Goal: Task Accomplishment & Management: Use online tool/utility

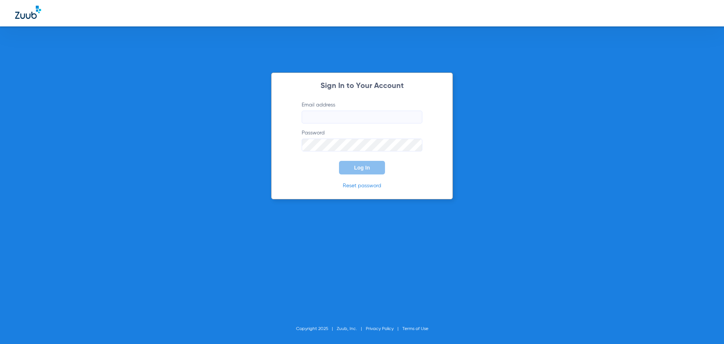
type input "[EMAIL_ADDRESS][DOMAIN_NAME]"
click at [359, 162] on button "Log In" at bounding box center [362, 168] width 46 height 14
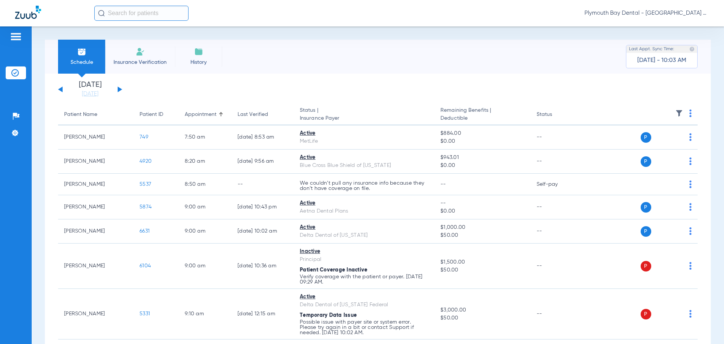
click at [117, 89] on div "[DATE] [DATE] [DATE] [DATE] [DATE] [DATE] [DATE] [DATE] [DATE] [DATE] [DATE] [D…" at bounding box center [90, 89] width 64 height 17
click at [121, 89] on button at bounding box center [120, 89] width 5 height 6
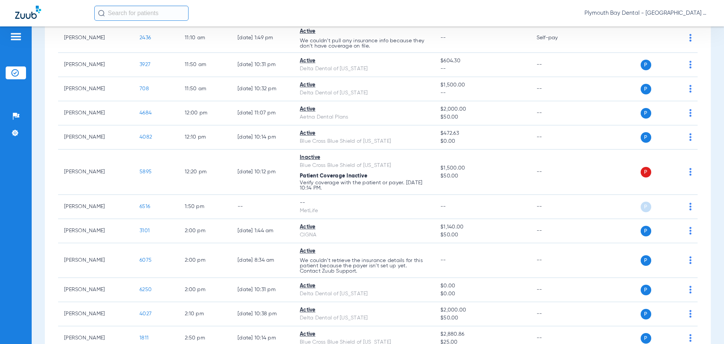
scroll to position [604, 0]
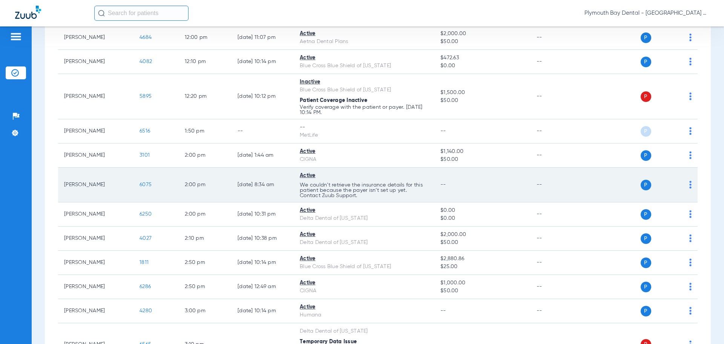
click at [149, 183] on span "6075" at bounding box center [146, 184] width 12 height 5
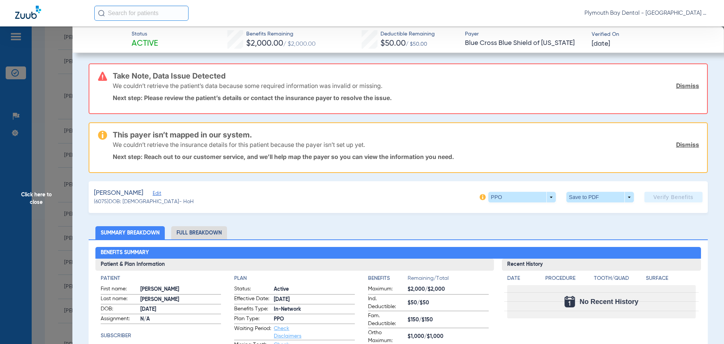
click at [678, 85] on link "Dismiss" at bounding box center [687, 86] width 23 height 8
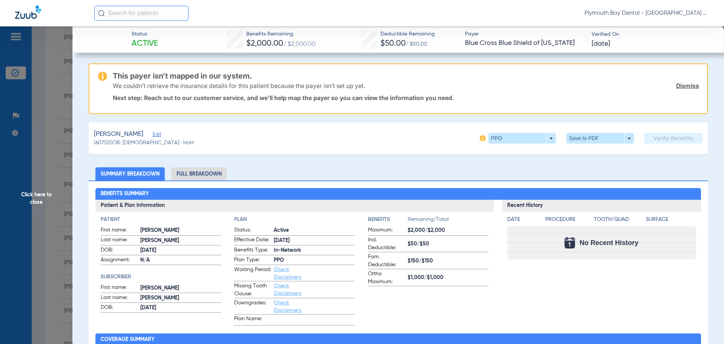
click at [678, 85] on link "Dismiss" at bounding box center [687, 86] width 23 height 8
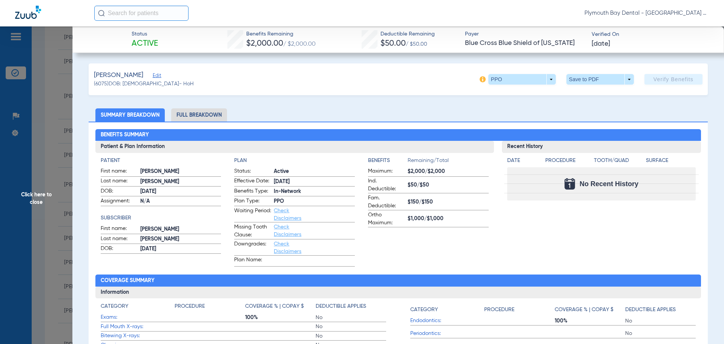
click at [480, 80] on img at bounding box center [483, 79] width 6 height 6
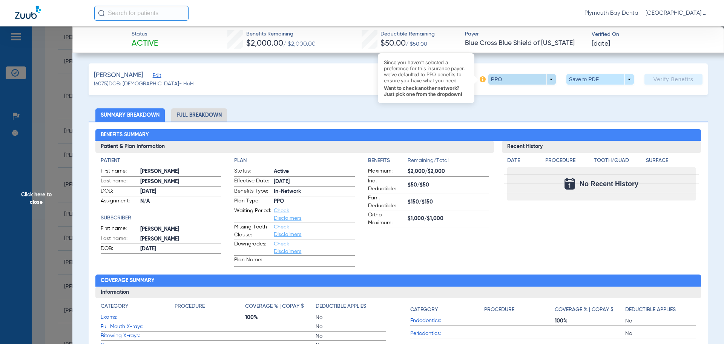
click at [546, 82] on span at bounding box center [523, 79] width 68 height 11
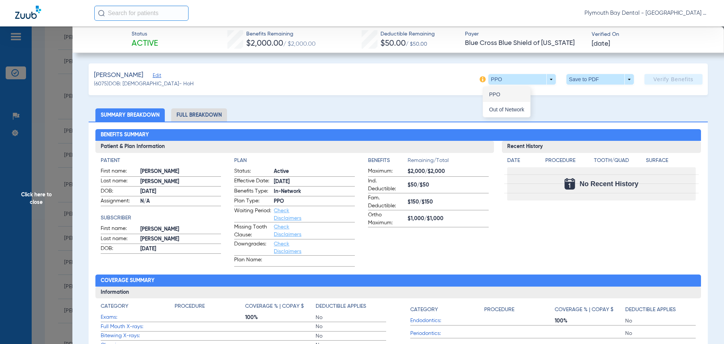
click at [515, 93] on span "PPO" at bounding box center [506, 94] width 35 height 5
click at [50, 126] on span "Click here to close" at bounding box center [36, 198] width 72 height 344
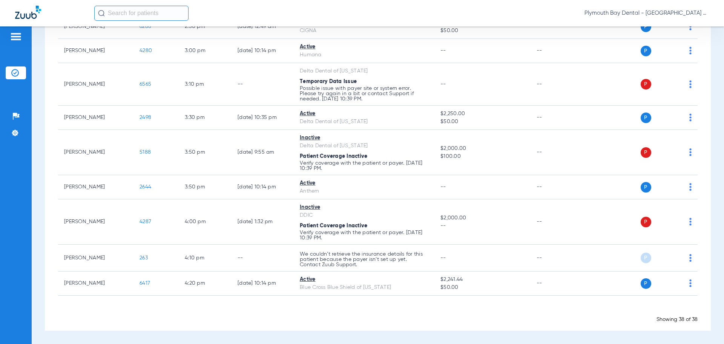
scroll to position [675, 0]
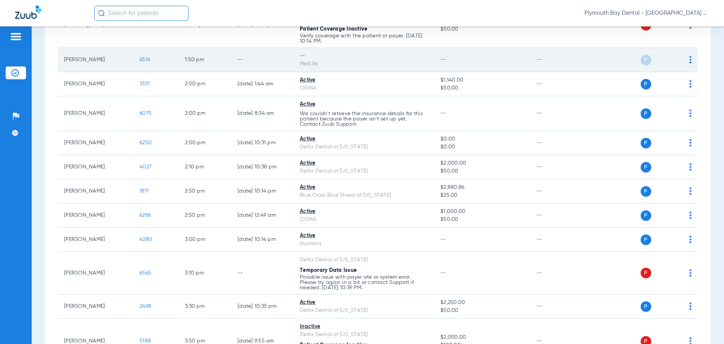
click at [141, 60] on span "6516" at bounding box center [145, 59] width 11 height 5
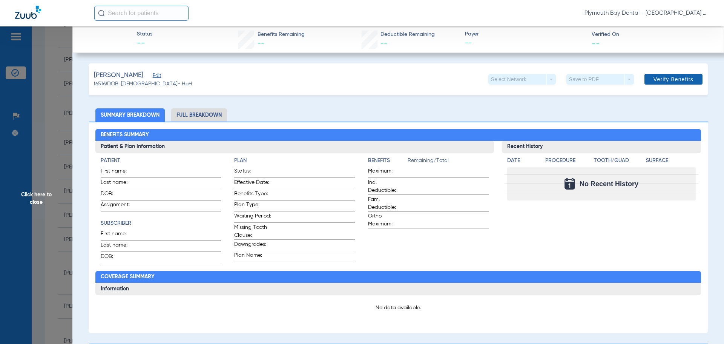
click at [679, 77] on span "Verify Benefits" at bounding box center [674, 79] width 40 height 6
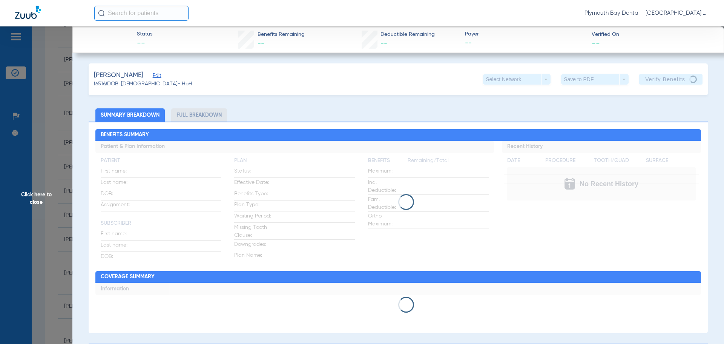
click at [45, 59] on span "Click here to close" at bounding box center [36, 198] width 72 height 344
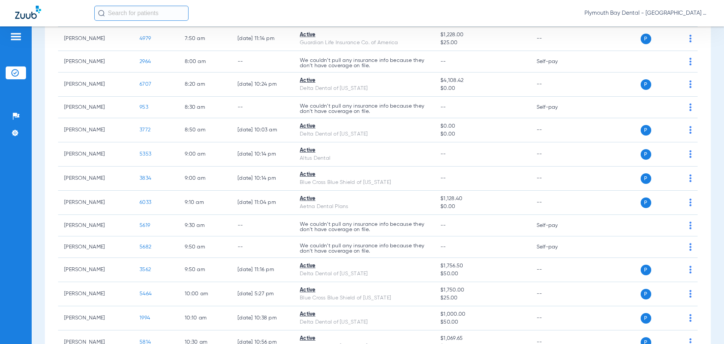
scroll to position [34, 0]
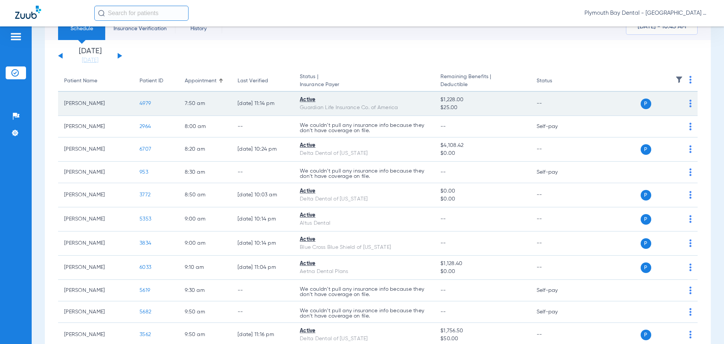
click at [143, 103] on span "4979" at bounding box center [145, 103] width 11 height 5
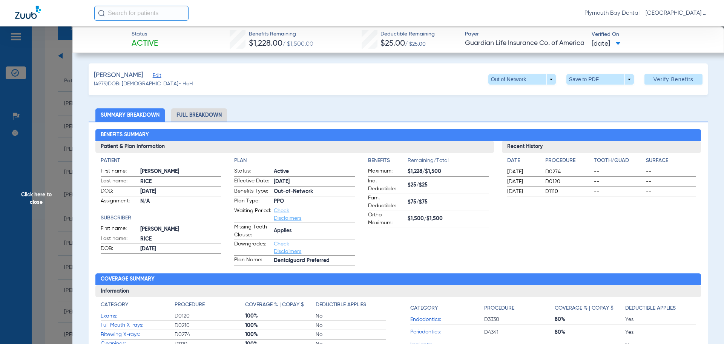
click at [43, 80] on span "Click here to close" at bounding box center [36, 198] width 72 height 344
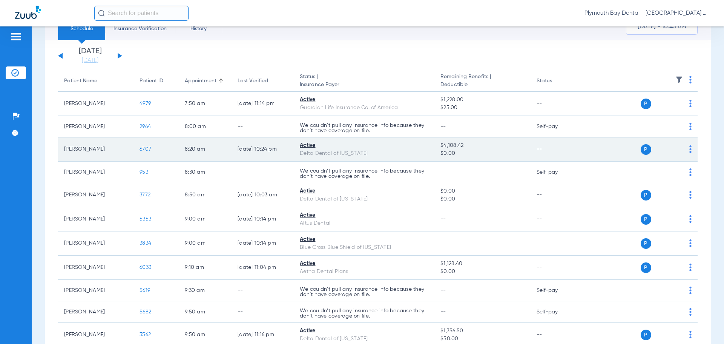
click at [149, 149] on span "6707" at bounding box center [146, 148] width 12 height 5
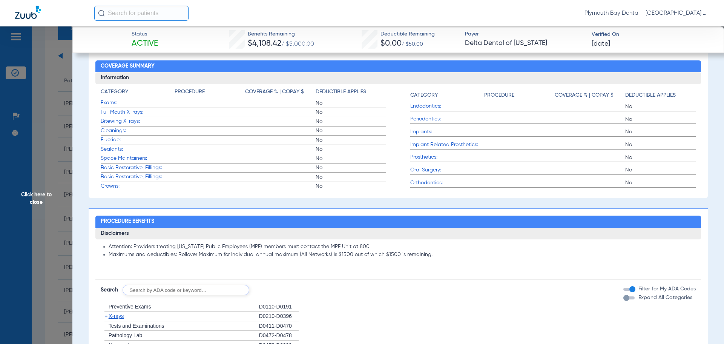
scroll to position [264, 0]
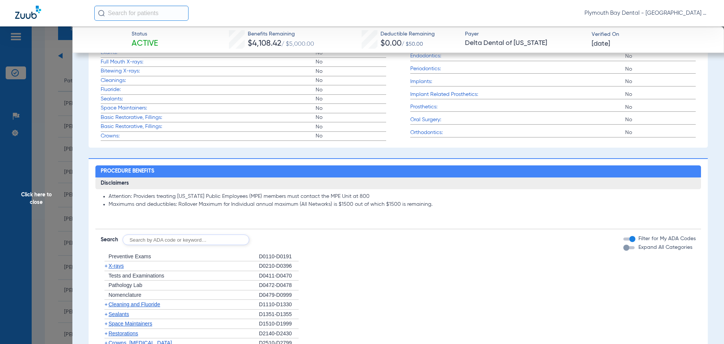
click at [159, 242] on input "text" at bounding box center [186, 239] width 127 height 11
type input "0210"
click at [281, 242] on button "Search" at bounding box center [278, 239] width 30 height 11
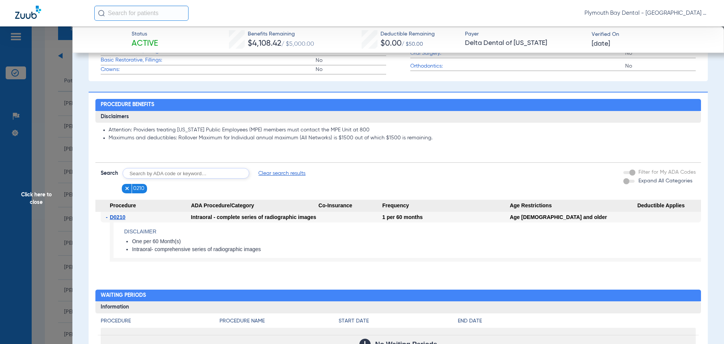
scroll to position [340, 0]
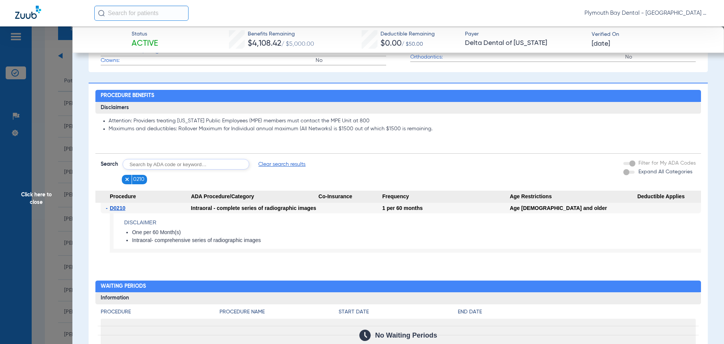
click at [154, 163] on input "text" at bounding box center [186, 164] width 127 height 11
type input "0150"
click at [273, 165] on button "Search" at bounding box center [278, 164] width 30 height 11
click at [39, 47] on span "Click here to close" at bounding box center [36, 198] width 72 height 344
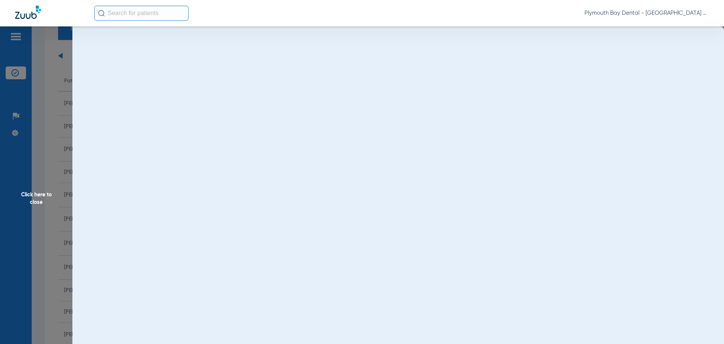
scroll to position [0, 0]
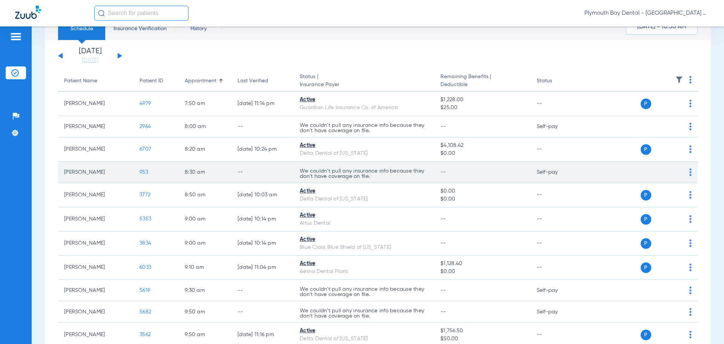
click at [144, 173] on span "953" at bounding box center [144, 171] width 9 height 5
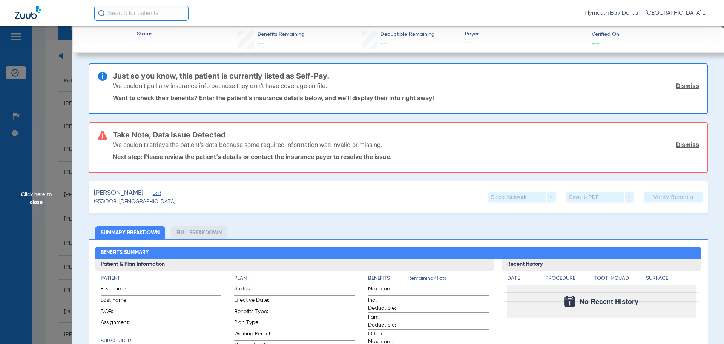
click at [684, 85] on link "Dismiss" at bounding box center [687, 86] width 23 height 8
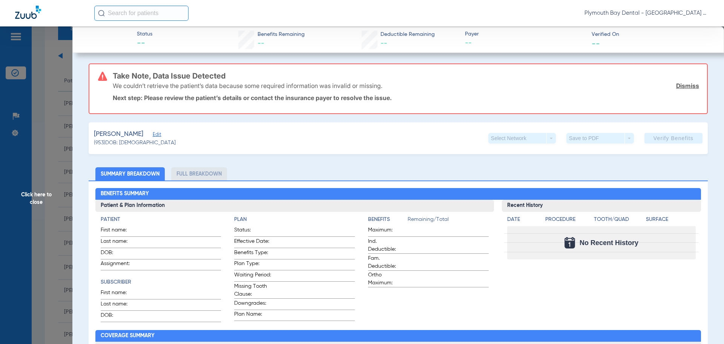
click at [684, 86] on link "Dismiss" at bounding box center [687, 86] width 23 height 8
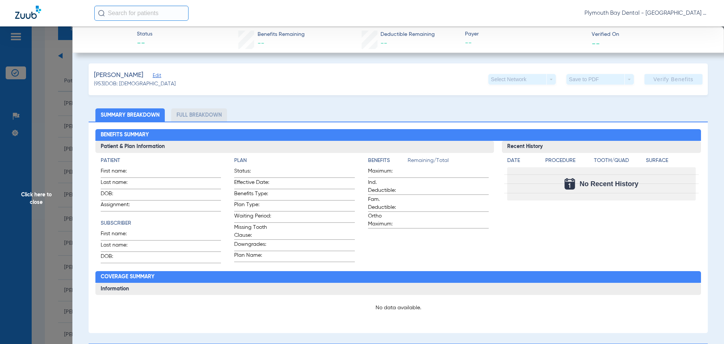
click at [45, 108] on span "Click here to close" at bounding box center [36, 198] width 72 height 344
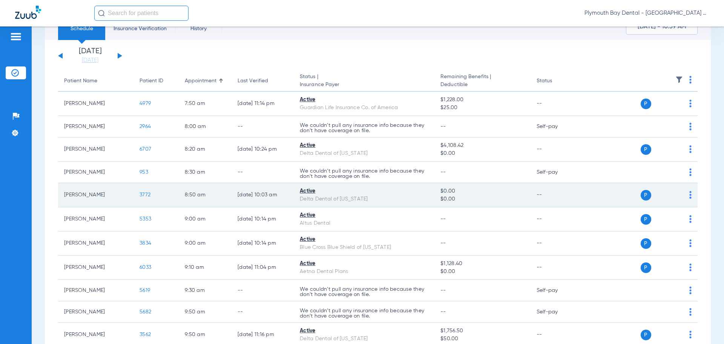
click at [142, 195] on span "3772" at bounding box center [145, 194] width 11 height 5
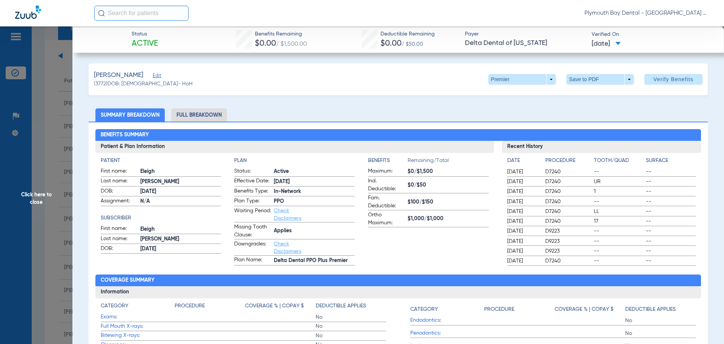
click at [38, 102] on span "Click here to close" at bounding box center [36, 198] width 72 height 344
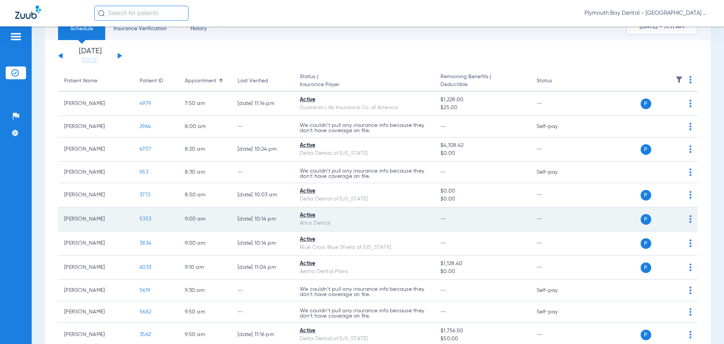
click at [149, 218] on span "5353" at bounding box center [146, 218] width 12 height 5
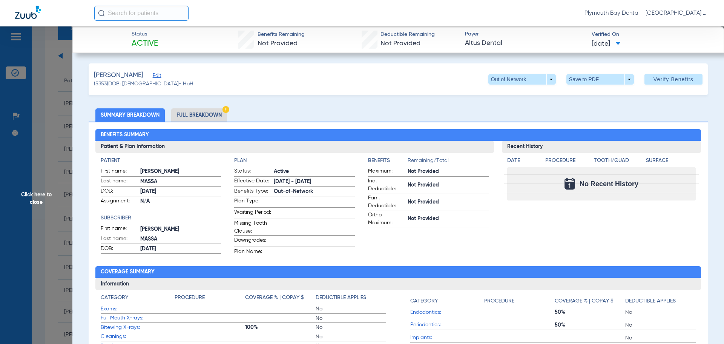
click at [211, 116] on li "Full Breakdown" at bounding box center [199, 114] width 56 height 13
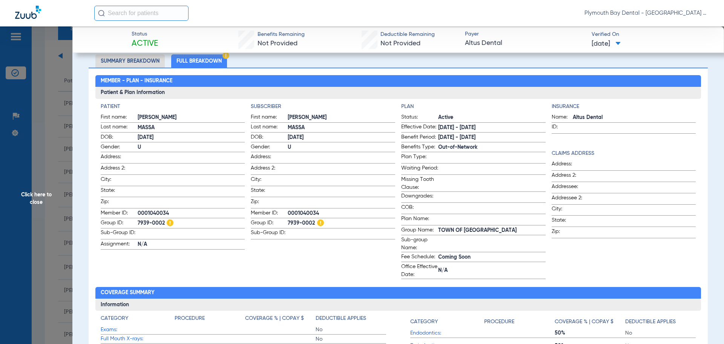
scroll to position [16, 0]
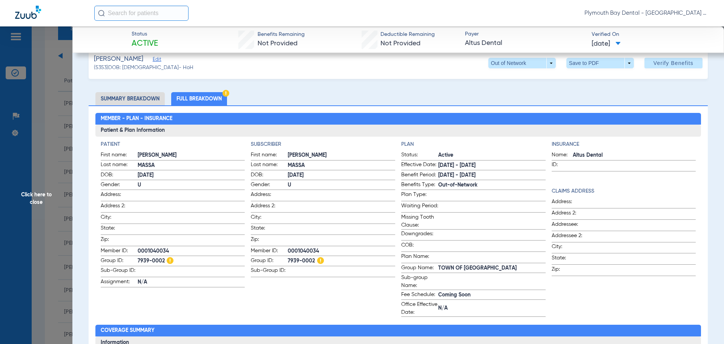
click at [50, 110] on span "Click here to close" at bounding box center [36, 198] width 72 height 344
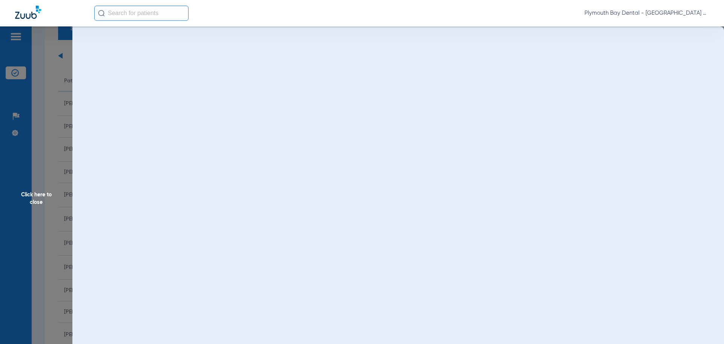
scroll to position [0, 0]
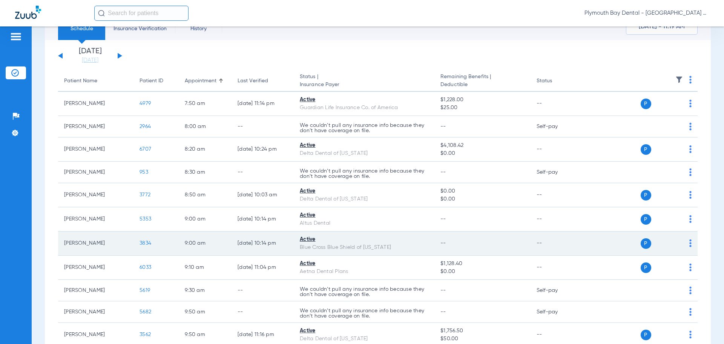
click at [145, 243] on span "3834" at bounding box center [146, 242] width 12 height 5
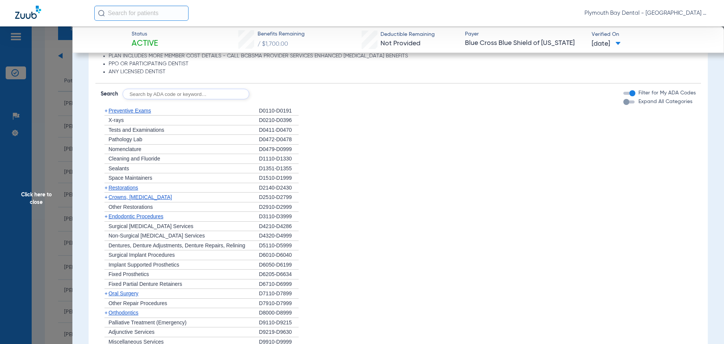
scroll to position [604, 0]
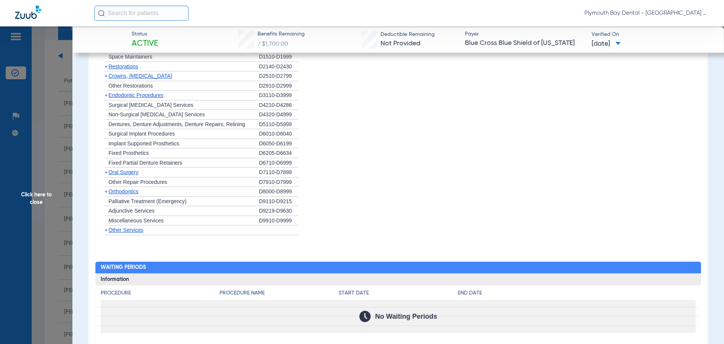
click at [50, 82] on span "Click here to close" at bounding box center [36, 198] width 72 height 344
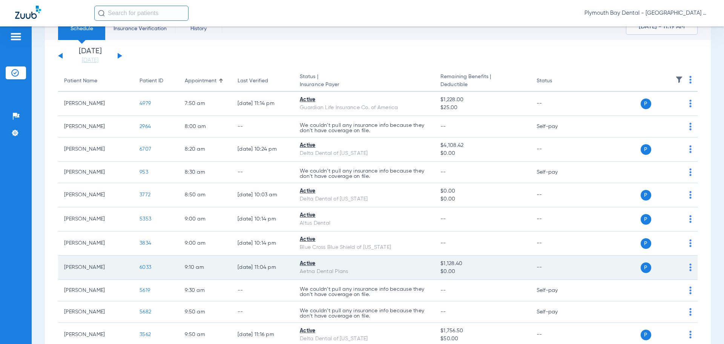
click at [146, 264] on span "6033" at bounding box center [146, 266] width 12 height 5
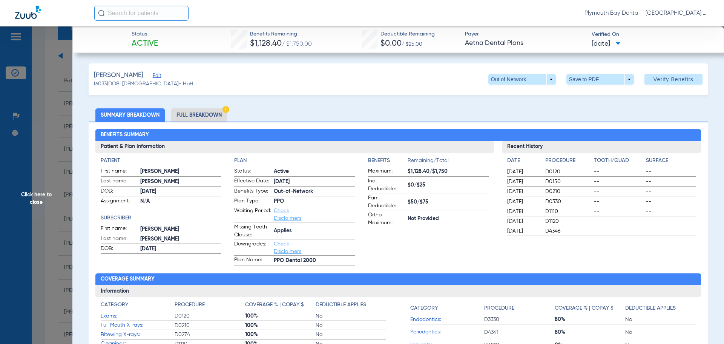
click at [50, 120] on span "Click here to close" at bounding box center [36, 198] width 72 height 344
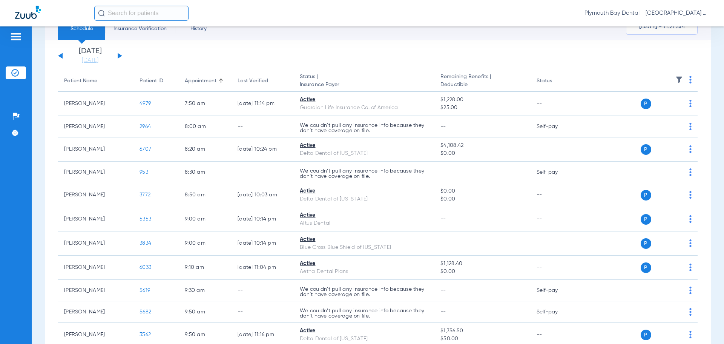
click at [24, 206] on div "Patients Insurance Verification Setup Help Center Settings" at bounding box center [16, 198] width 32 height 344
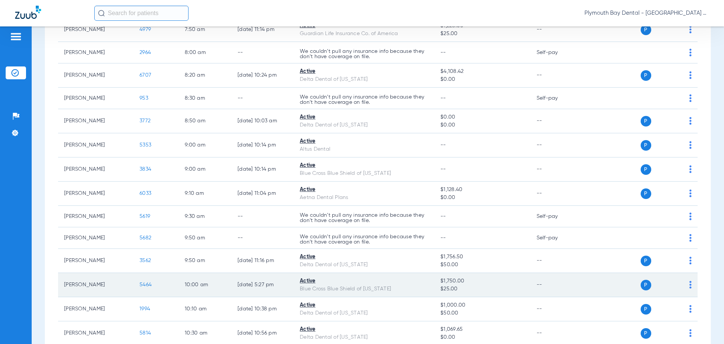
scroll to position [109, 0]
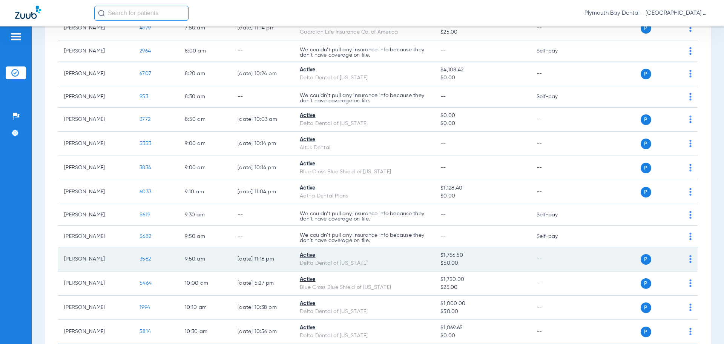
click at [148, 258] on span "3562" at bounding box center [145, 258] width 11 height 5
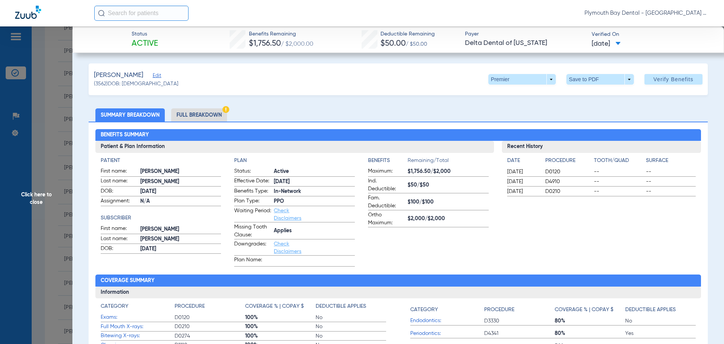
click at [55, 113] on span "Click here to close" at bounding box center [36, 198] width 72 height 344
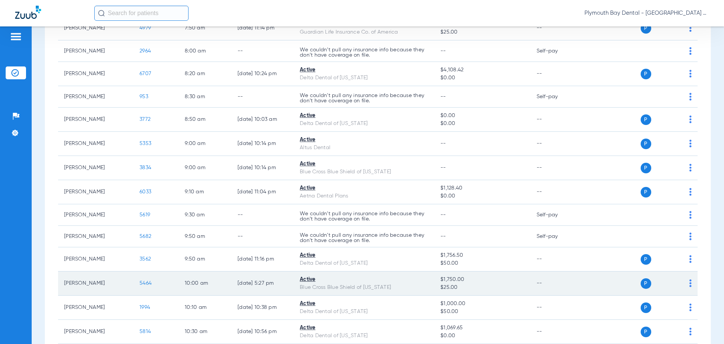
click at [145, 283] on span "5464" at bounding box center [146, 282] width 12 height 5
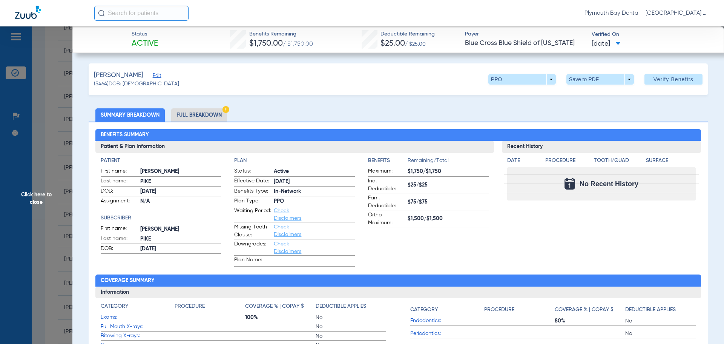
click at [45, 75] on span "Click here to close" at bounding box center [36, 198] width 72 height 344
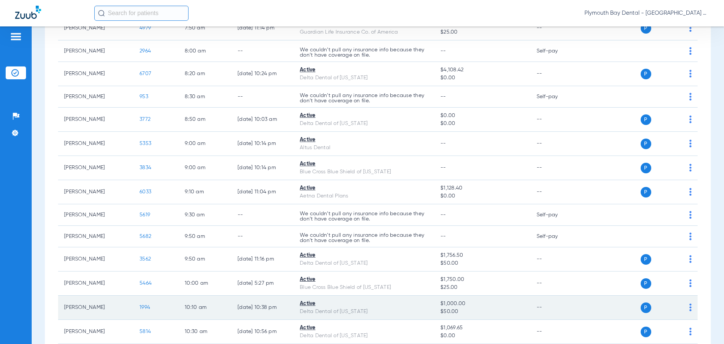
click at [145, 307] on span "1994" at bounding box center [145, 306] width 11 height 5
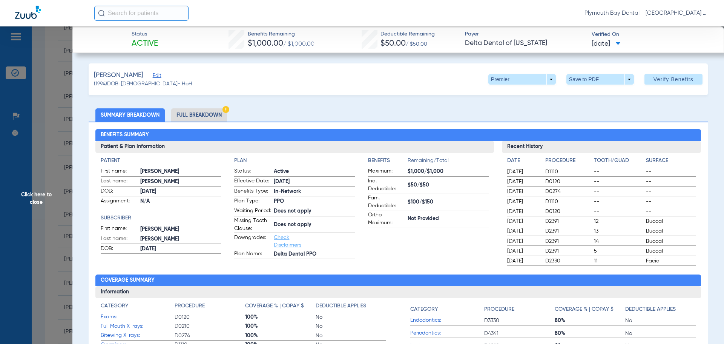
click at [59, 130] on span "Click here to close" at bounding box center [36, 198] width 72 height 344
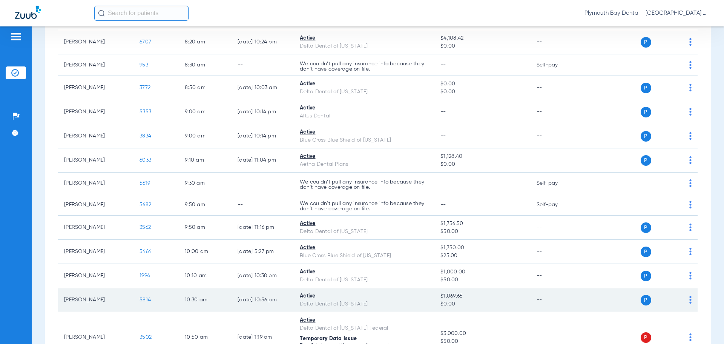
scroll to position [184, 0]
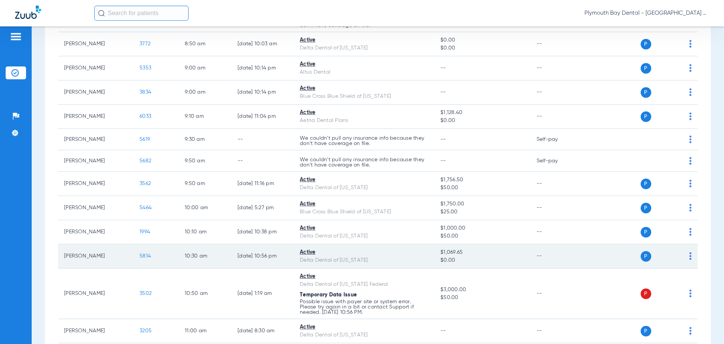
click at [146, 255] on span "5814" at bounding box center [145, 255] width 11 height 5
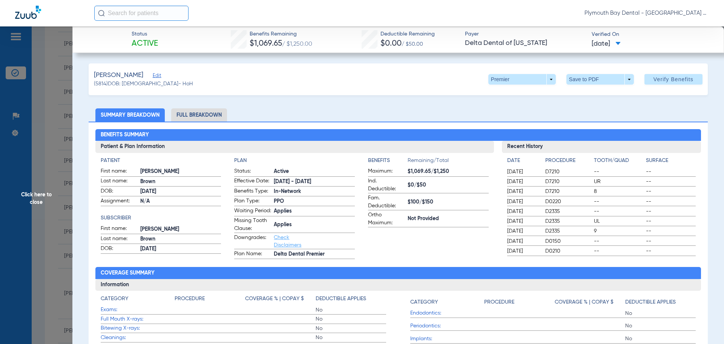
click at [54, 124] on span "Click here to close" at bounding box center [36, 198] width 72 height 344
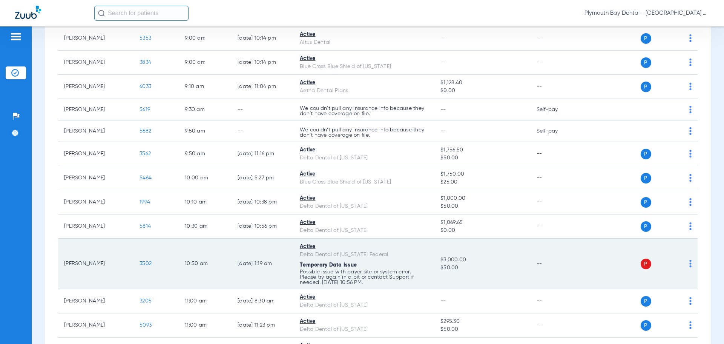
scroll to position [260, 0]
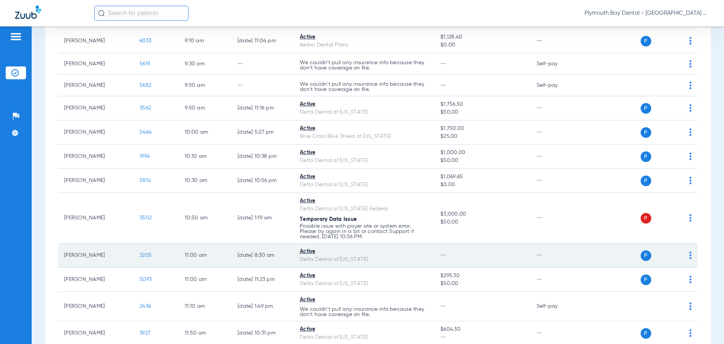
click at [142, 255] on span "3205" at bounding box center [146, 254] width 12 height 5
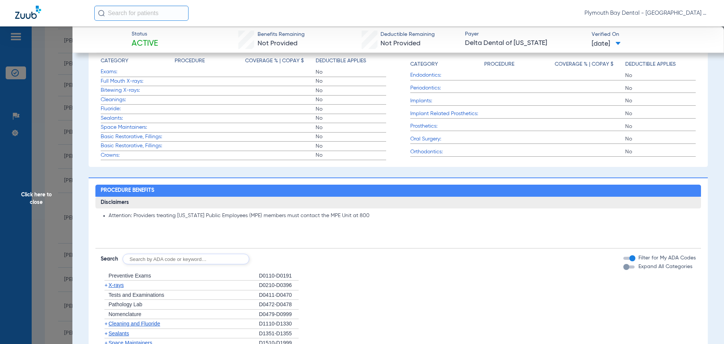
scroll to position [264, 0]
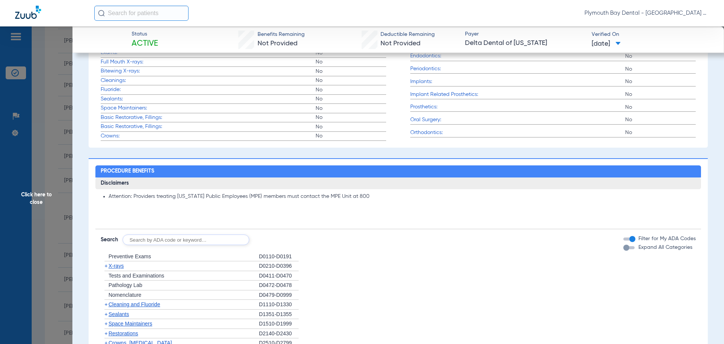
click at [44, 102] on span "Click here to close" at bounding box center [36, 198] width 72 height 344
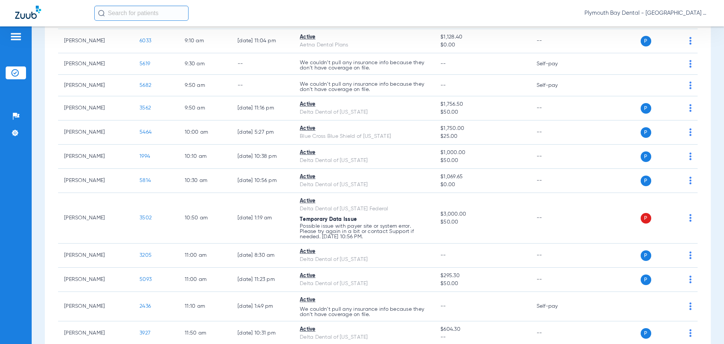
scroll to position [335, 0]
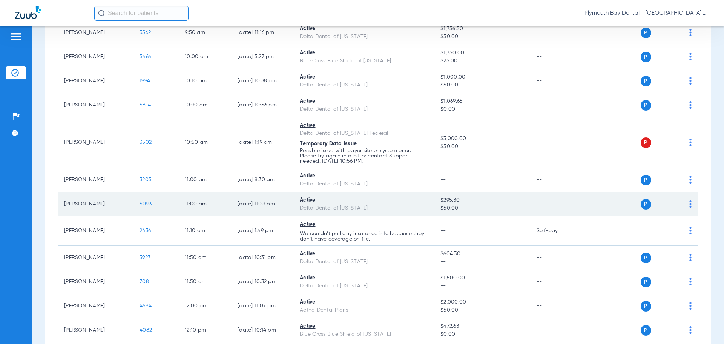
click at [144, 203] on span "5093" at bounding box center [146, 203] width 12 height 5
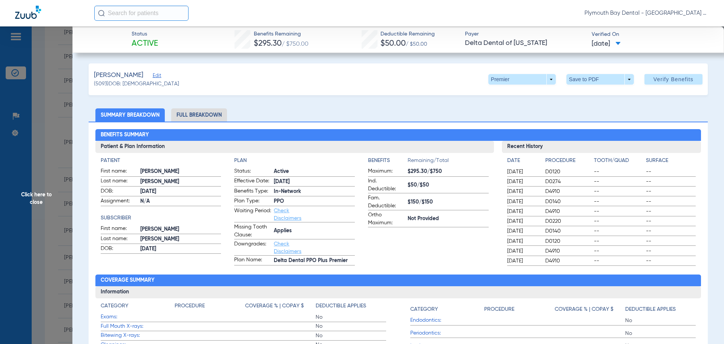
click at [51, 97] on span "Click here to close" at bounding box center [36, 198] width 72 height 344
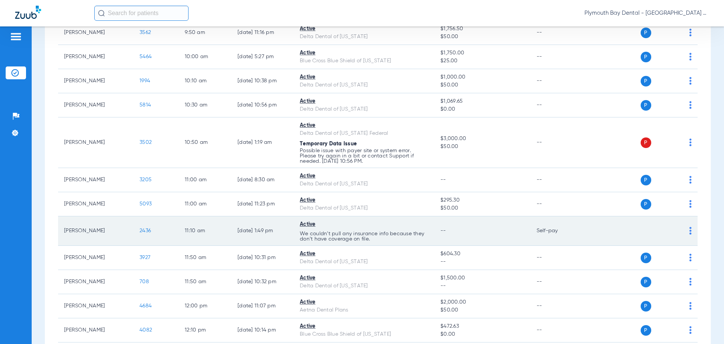
click at [143, 231] on span "2436" at bounding box center [145, 230] width 11 height 5
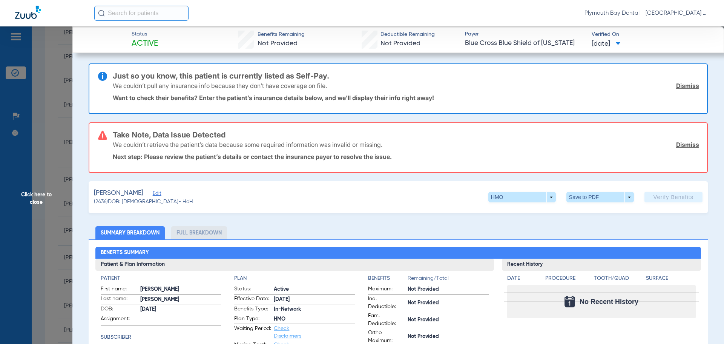
click at [681, 85] on link "Dismiss" at bounding box center [687, 86] width 23 height 8
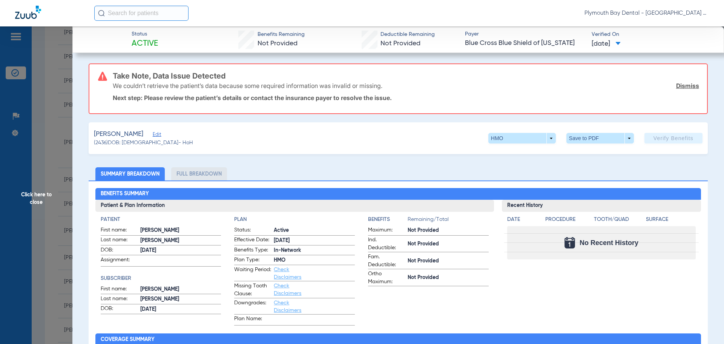
click at [682, 86] on link "Dismiss" at bounding box center [687, 86] width 23 height 8
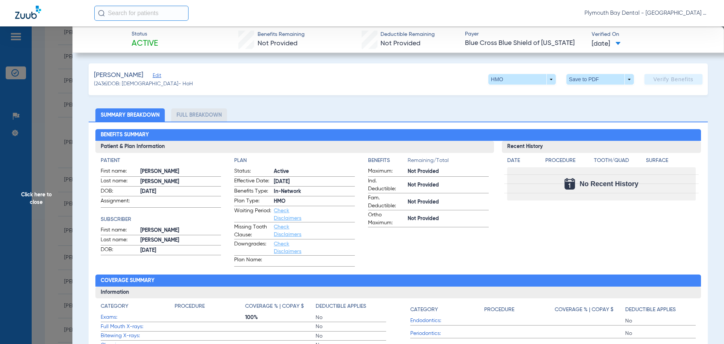
click at [58, 126] on span "Click here to close" at bounding box center [36, 198] width 72 height 344
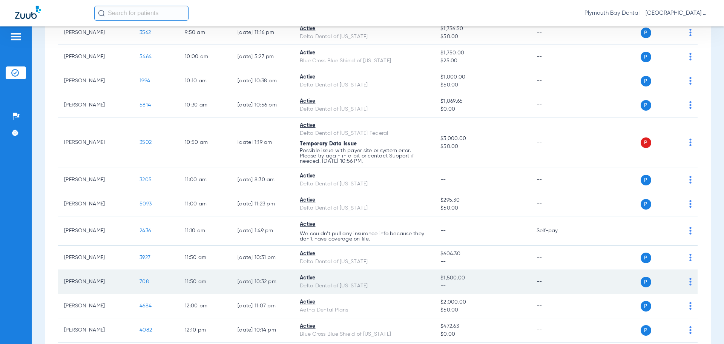
scroll to position [411, 0]
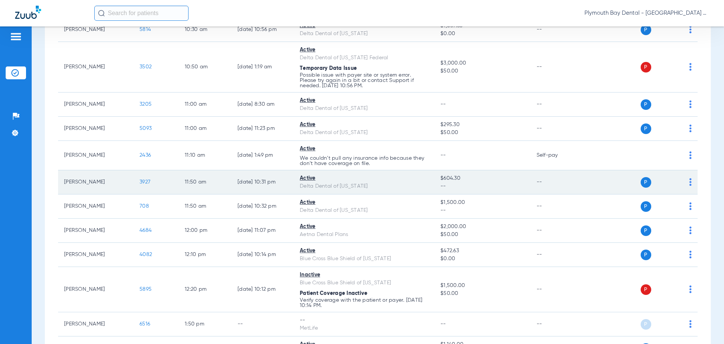
click at [147, 180] on span "3927" at bounding box center [145, 181] width 11 height 5
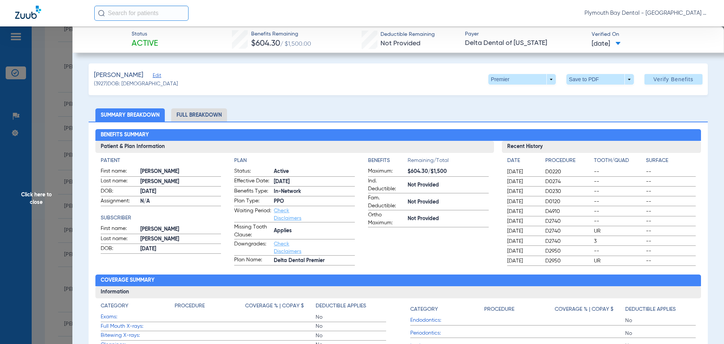
click at [53, 98] on span "Click here to close" at bounding box center [36, 198] width 72 height 344
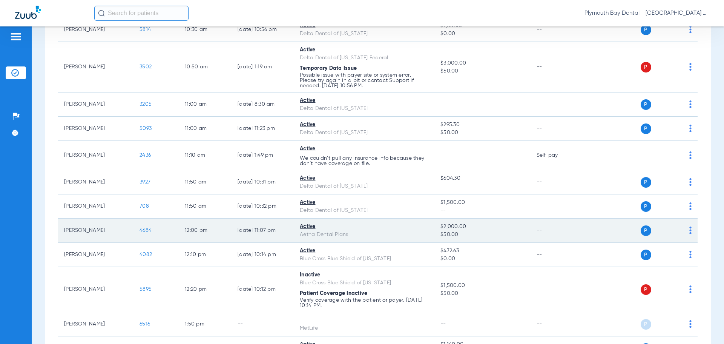
click at [146, 231] on span "4684" at bounding box center [146, 230] width 12 height 5
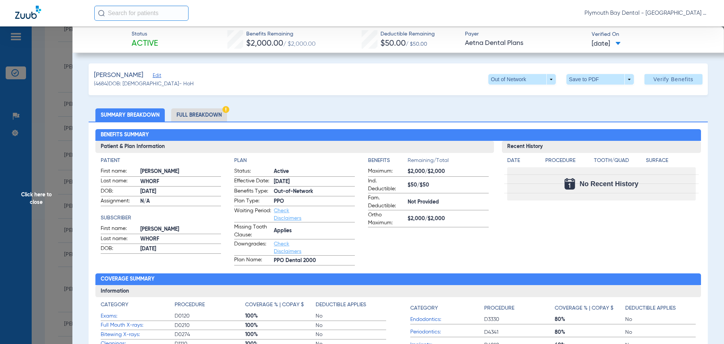
click at [208, 113] on li "Full Breakdown" at bounding box center [199, 114] width 56 height 13
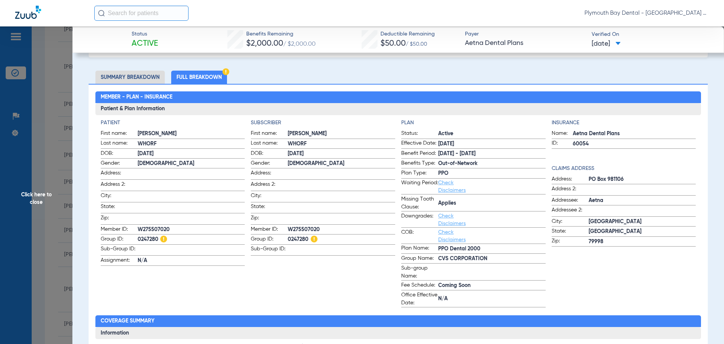
scroll to position [0, 0]
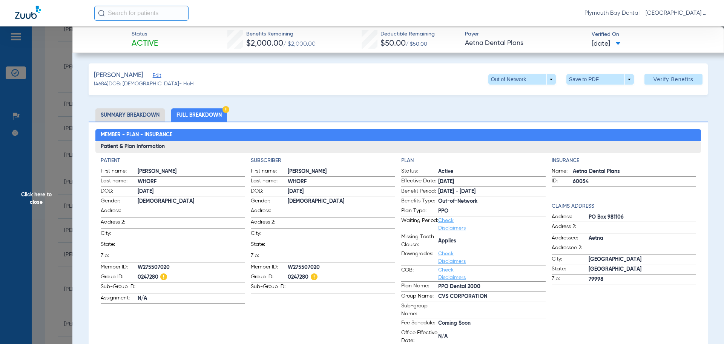
click at [139, 117] on li "Summary Breakdown" at bounding box center [129, 114] width 69 height 13
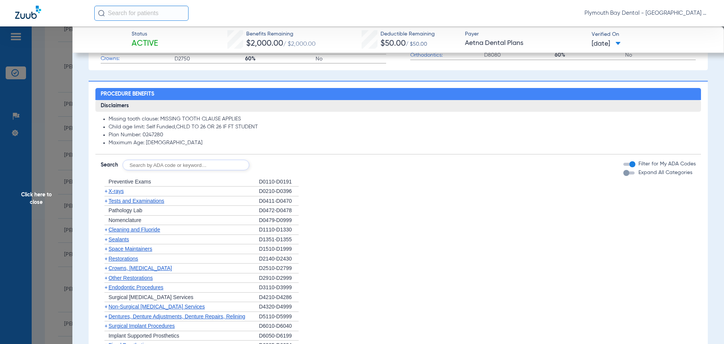
scroll to position [377, 0]
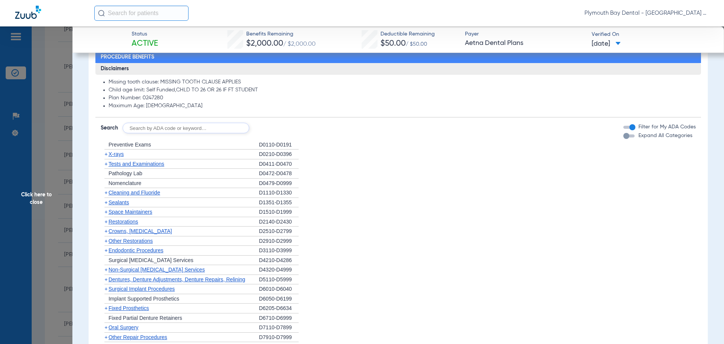
click at [167, 128] on input "text" at bounding box center [186, 128] width 127 height 11
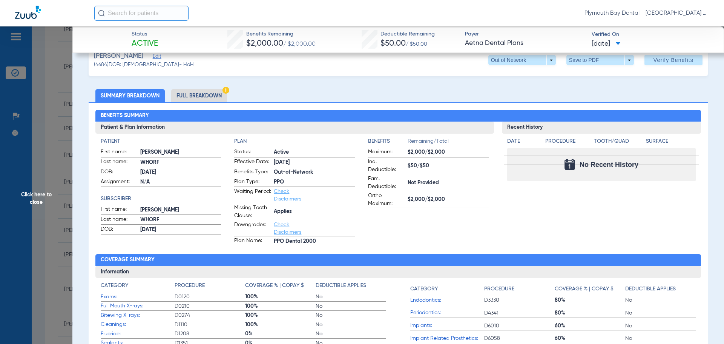
scroll to position [0, 0]
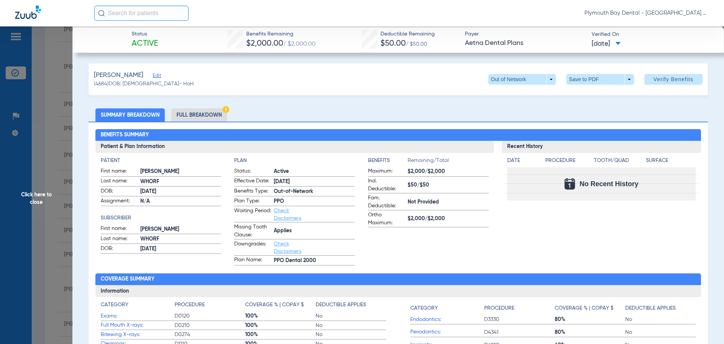
click at [35, 57] on span "Click here to close" at bounding box center [36, 198] width 72 height 344
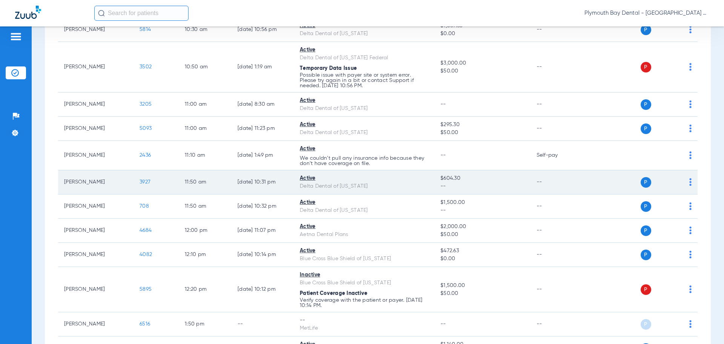
click at [146, 182] on span "3927" at bounding box center [145, 181] width 11 height 5
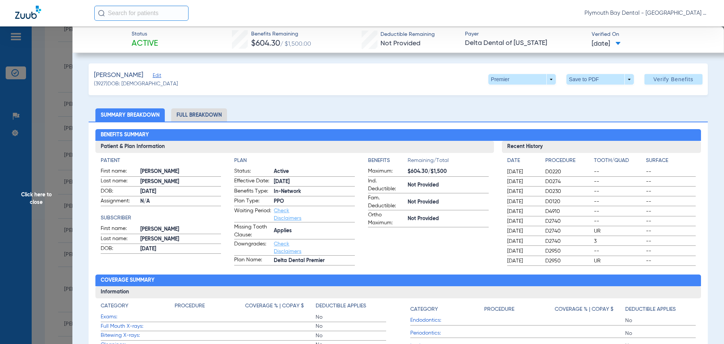
click at [40, 55] on span "Click here to close" at bounding box center [36, 198] width 72 height 344
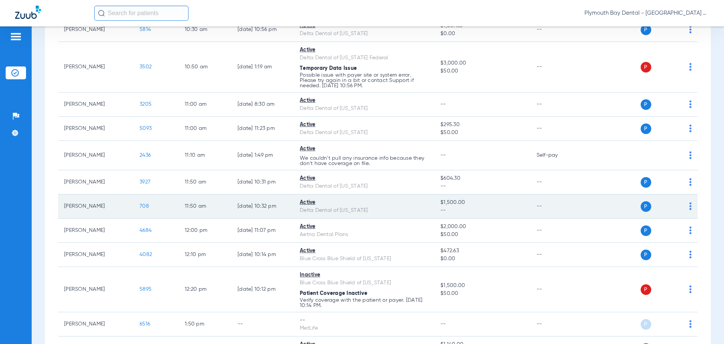
click at [147, 206] on span "708" at bounding box center [144, 205] width 9 height 5
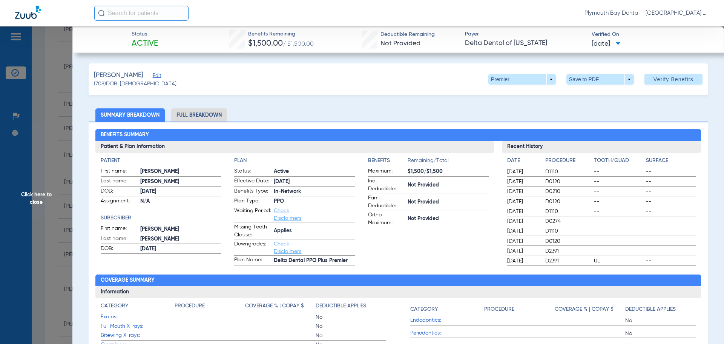
click at [46, 91] on span "Click here to close" at bounding box center [36, 198] width 72 height 344
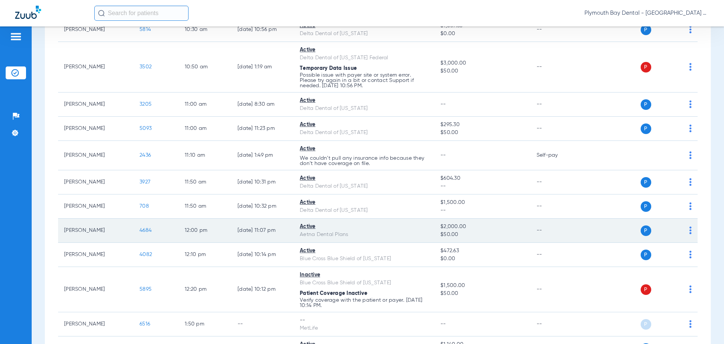
click at [143, 230] on span "4684" at bounding box center [146, 230] width 12 height 5
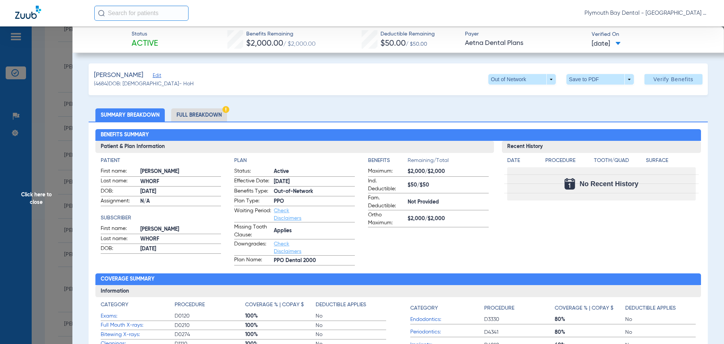
click at [49, 211] on span "Click here to close" at bounding box center [36, 198] width 72 height 344
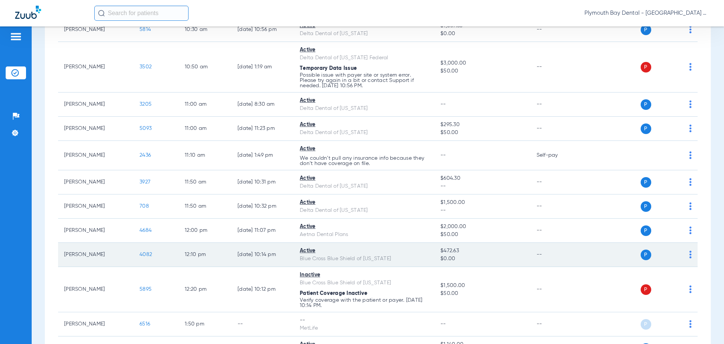
click at [146, 250] on td "4082" at bounding box center [156, 255] width 45 height 24
click at [148, 253] on span "4082" at bounding box center [146, 254] width 12 height 5
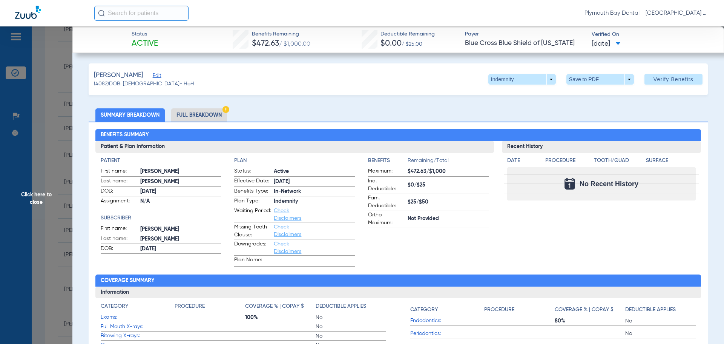
click at [35, 91] on span "Click here to close" at bounding box center [36, 198] width 72 height 344
